Goal: Find specific page/section: Find specific page/section

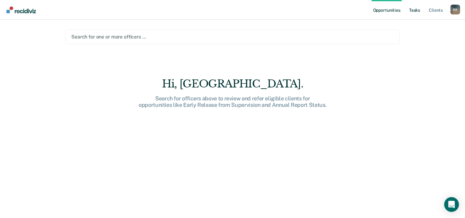
click at [415, 9] on link "Tasks" at bounding box center [415, 10] width 14 height 20
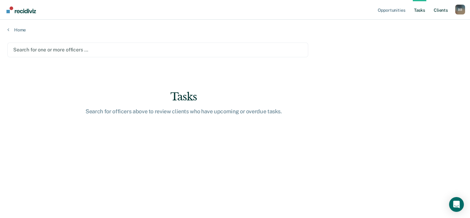
click at [439, 12] on link "Client s" at bounding box center [441, 10] width 17 height 20
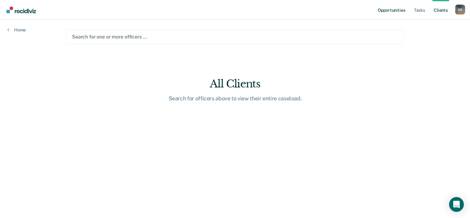
click at [395, 9] on link "Opportunities" at bounding box center [392, 10] width 30 height 20
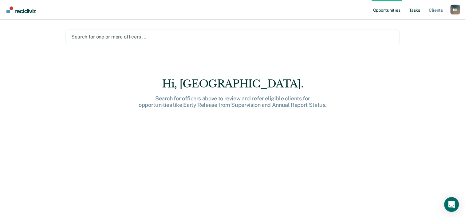
click at [419, 14] on link "Tasks" at bounding box center [415, 10] width 14 height 20
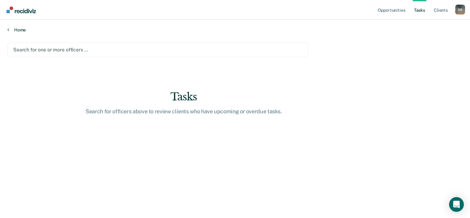
click at [23, 28] on link "Home" at bounding box center [234, 30] width 455 height 6
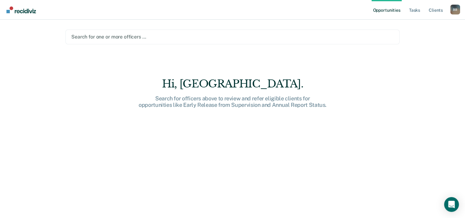
click at [25, 7] on img "Go to Recidiviz Home" at bounding box center [21, 9] width 30 height 7
click at [456, 12] on div "B B" at bounding box center [456, 10] width 10 height 10
click at [419, 12] on link "Tasks" at bounding box center [415, 10] width 14 height 20
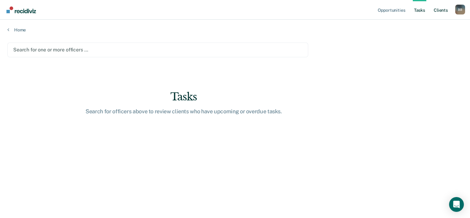
click at [436, 10] on link "Client s" at bounding box center [441, 10] width 17 height 20
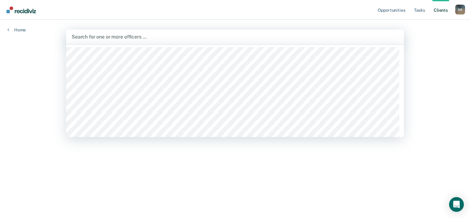
click at [191, 34] on div at bounding box center [235, 36] width 327 height 7
type input "br"
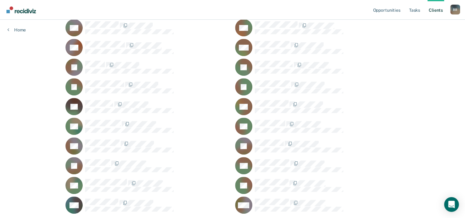
scroll to position [388, 0]
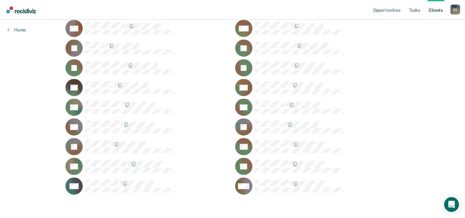
click at [212, 42] on div at bounding box center [157, 46] width 145 height 8
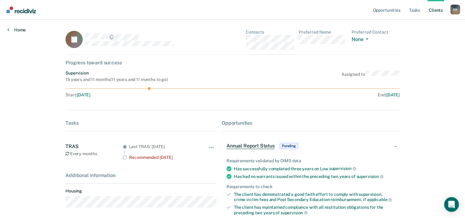
click at [18, 30] on link "Home" at bounding box center [16, 30] width 18 height 6
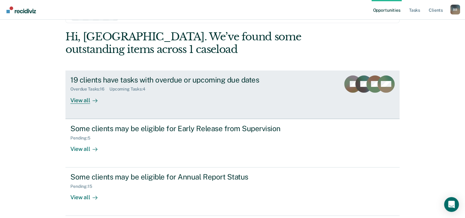
scroll to position [31, 0]
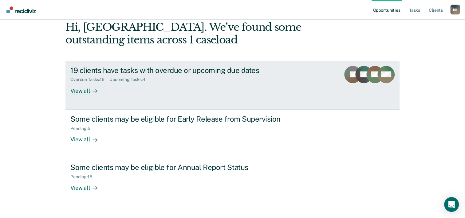
click at [220, 68] on div "19 clients have tasks with overdue or upcoming due dates" at bounding box center [178, 70] width 216 height 9
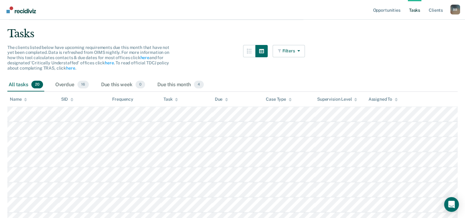
scroll to position [31, 0]
